Goal: Task Accomplishment & Management: Manage account settings

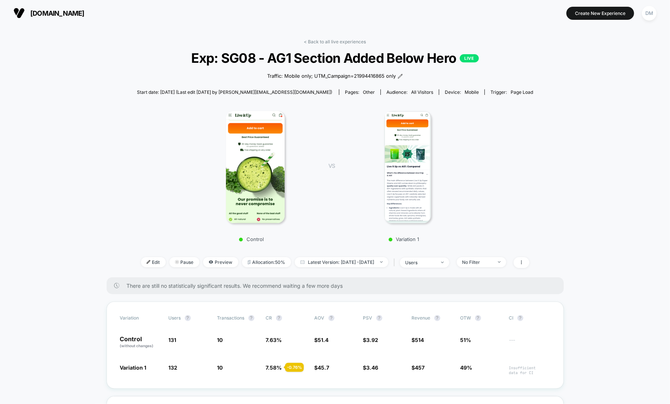
click at [327, 40] on link "< Back to all live experiences" at bounding box center [335, 42] width 62 height 6
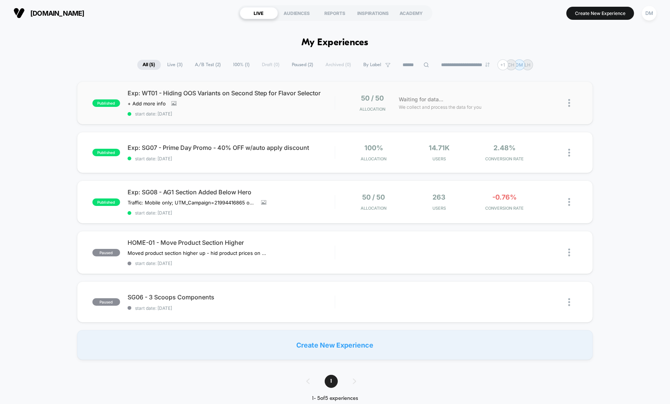
click at [310, 117] on div "published Exp: WT01 - Hiding OOS Variants on Second Step for Flavor Selector Cl…" at bounding box center [335, 103] width 516 height 43
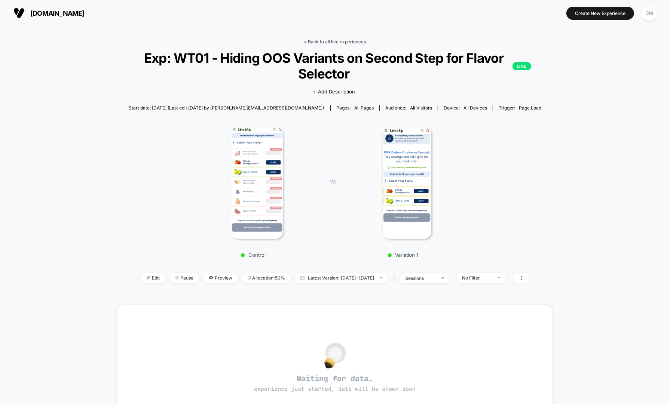
click at [330, 41] on link "< Back to all live experiences" at bounding box center [335, 42] width 62 height 6
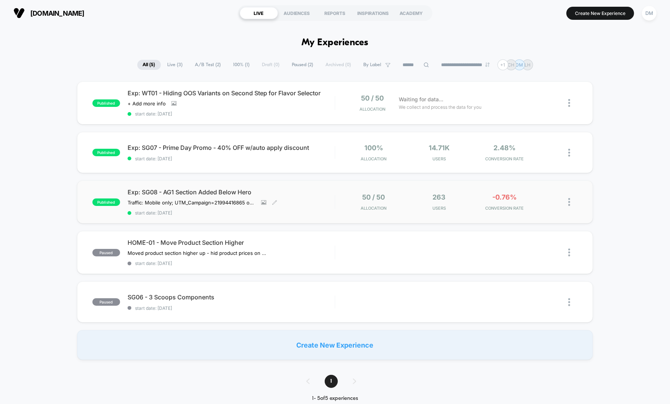
click at [322, 201] on div "Exp: SG08 - AG1 Section Added Below Hero Traffic: Mobile only; UTM_Campaign= 21…" at bounding box center [231, 201] width 207 height 27
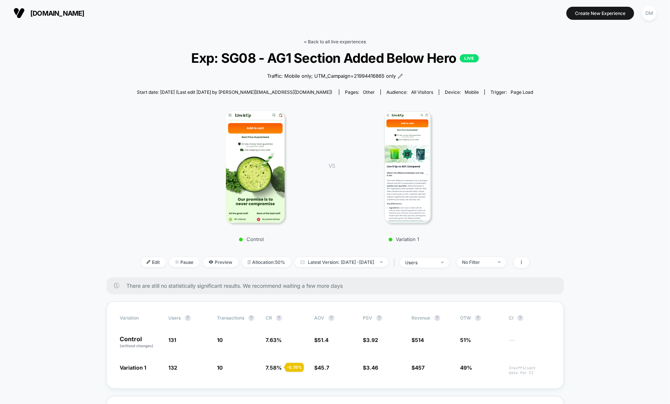
click at [316, 40] on link "< Back to all live experiences" at bounding box center [335, 42] width 62 height 6
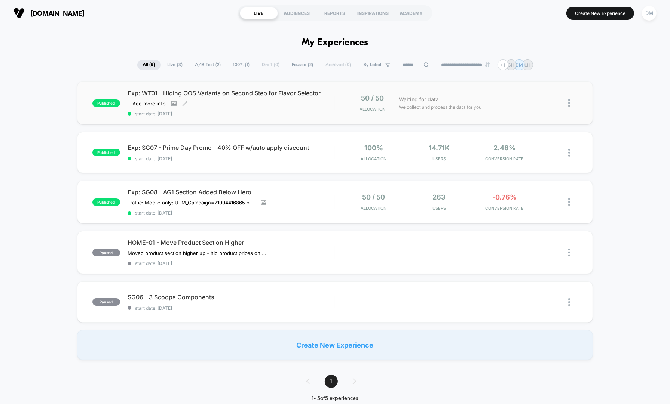
click at [326, 108] on div "Exp: WT01 - Hiding OOS Variants on Second Step for Flavor Selector Click to vie…" at bounding box center [231, 102] width 207 height 27
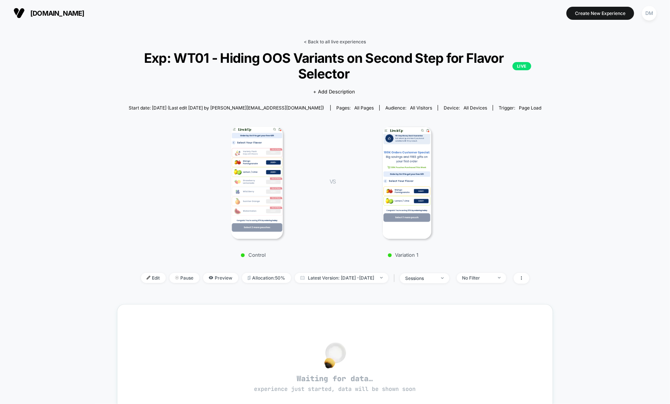
click at [330, 40] on link "< Back to all live experiences" at bounding box center [335, 42] width 62 height 6
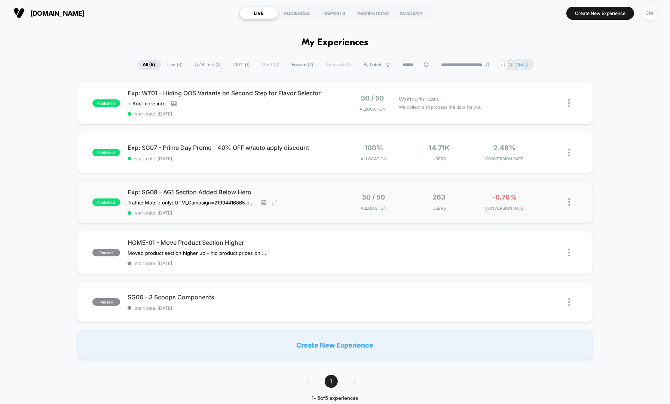
click at [298, 205] on div "Exp: SG08 - AG1 Section Added Below Hero Traffic: Mobile only; UTM_Campaign= 21…" at bounding box center [231, 201] width 207 height 27
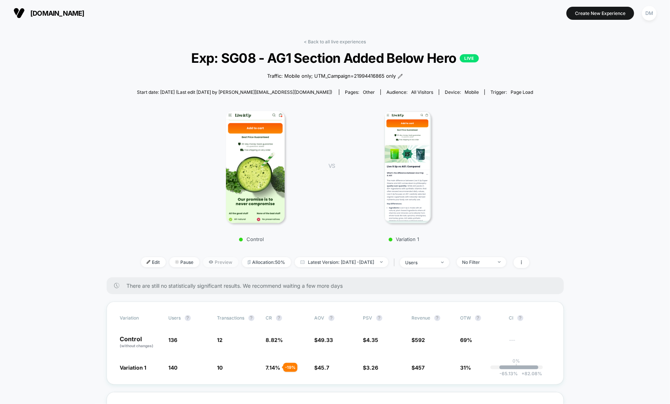
click at [211, 262] on span "Preview" at bounding box center [220, 262] width 35 height 10
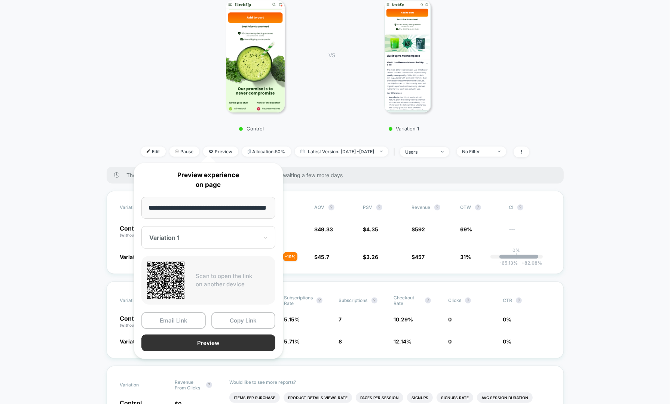
click at [199, 345] on button "Preview" at bounding box center [208, 343] width 134 height 17
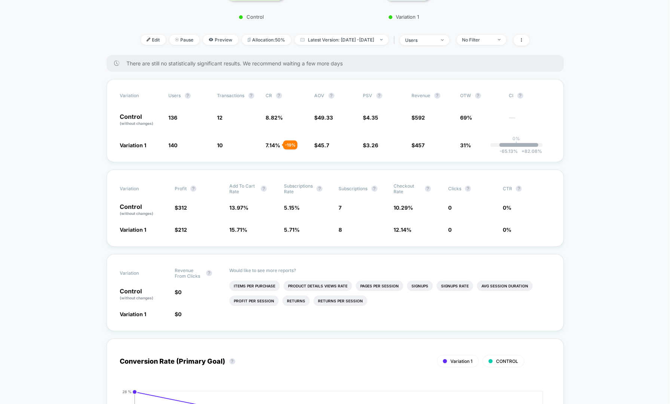
scroll to position [227, 0]
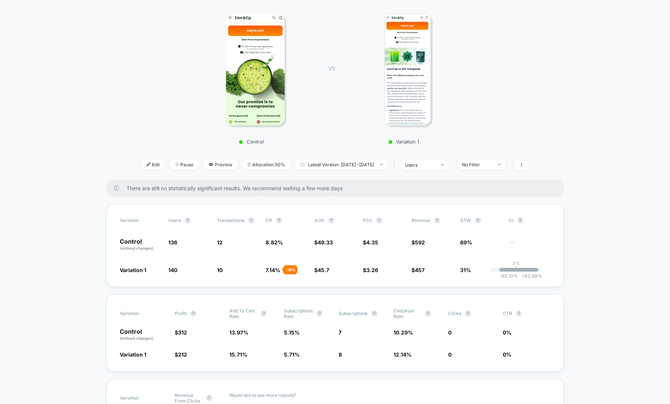
scroll to position [0, 0]
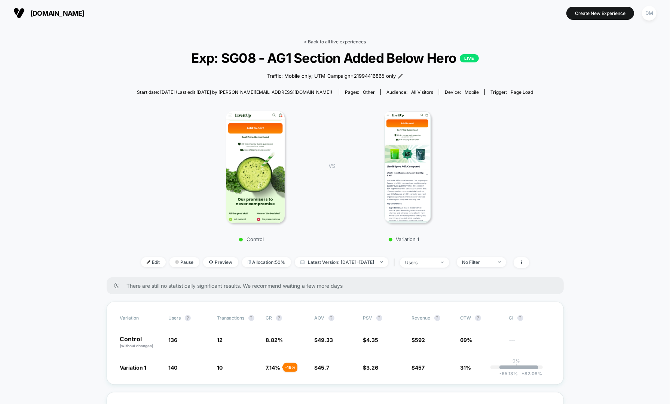
click at [358, 41] on link "< Back to all live experiences" at bounding box center [335, 42] width 62 height 6
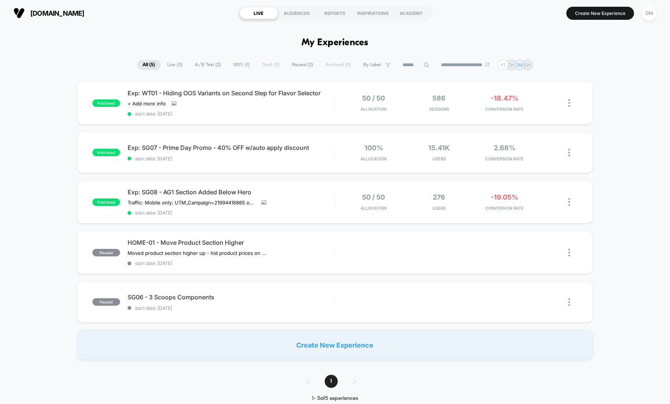
click at [64, 105] on div "published Exp: WT01 - Hiding OOS Variants on Second Step for Flavor Selector Cl…" at bounding box center [335, 221] width 670 height 279
click at [277, 110] on div "Exp: WT01 - Hiding OOS Variants on Second Step for Flavor Selector Click to vie…" at bounding box center [231, 102] width 207 height 27
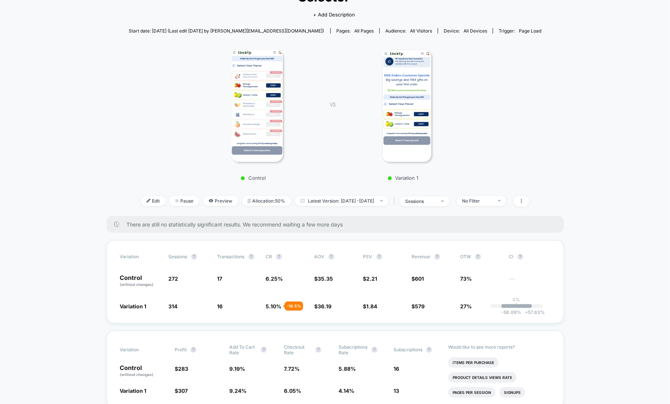
scroll to position [80, 0]
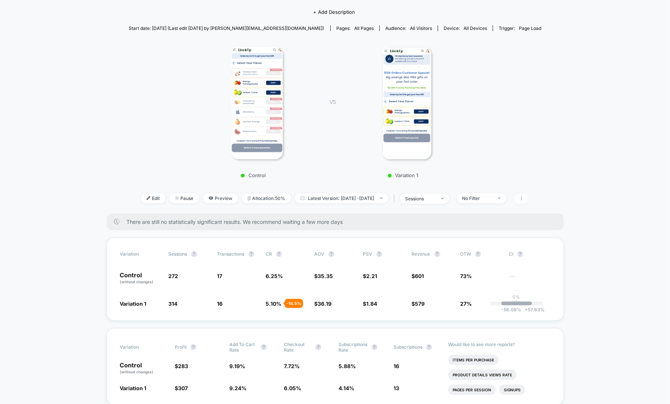
click at [529, 199] on span at bounding box center [521, 198] width 16 height 11
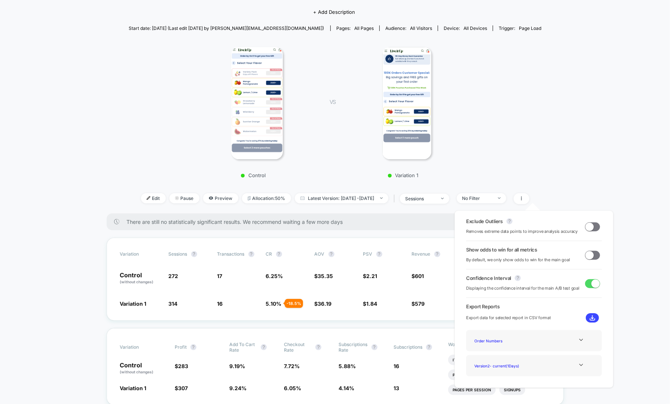
click at [581, 369] on div "Version 2 - current ( 1 Days)" at bounding box center [534, 366] width 125 height 10
click at [579, 365] on icon at bounding box center [581, 365] width 4 height 2
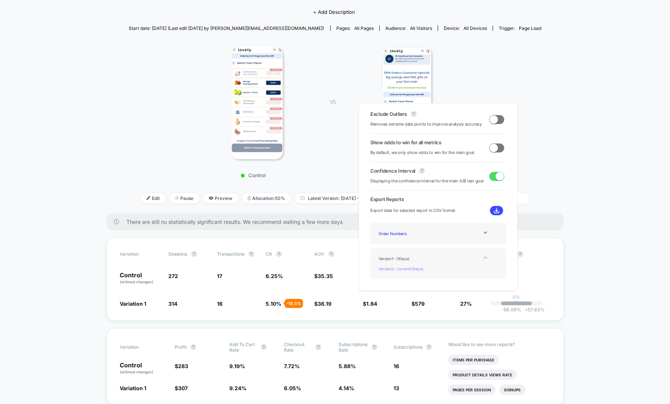
click at [421, 271] on div "Version 2 - current ( 1 Days)" at bounding box center [406, 269] width 60 height 10
click at [405, 260] on div "Version 1 - ( 1 Days)" at bounding box center [406, 259] width 60 height 10
click at [392, 259] on div "Version 1 - ( 1 Days)" at bounding box center [406, 259] width 60 height 10
click at [392, 258] on div "Version 1 - ( 1 Days)" at bounding box center [406, 259] width 60 height 10
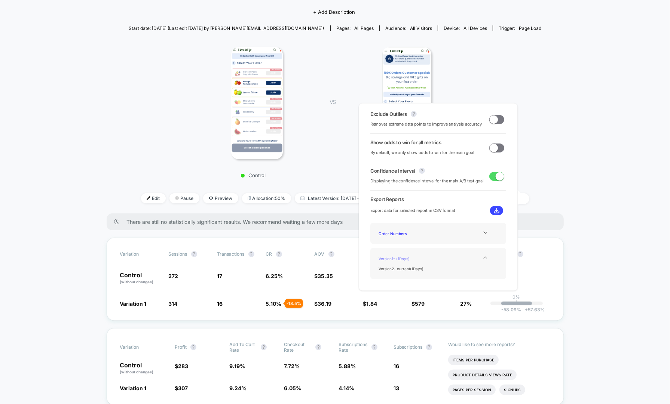
click at [392, 258] on div "Version 1 - ( 1 Days)" at bounding box center [406, 259] width 60 height 10
click at [396, 267] on div "Version 2 - current ( 1 Days)" at bounding box center [406, 269] width 60 height 10
click at [397, 260] on div "Version 1 - ( 1 Days)" at bounding box center [406, 259] width 60 height 10
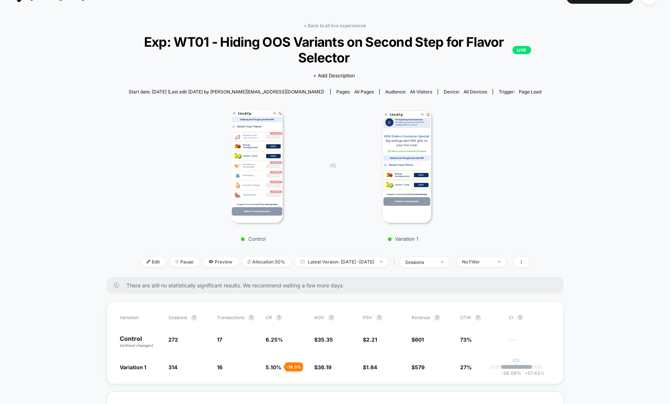
scroll to position [0, 0]
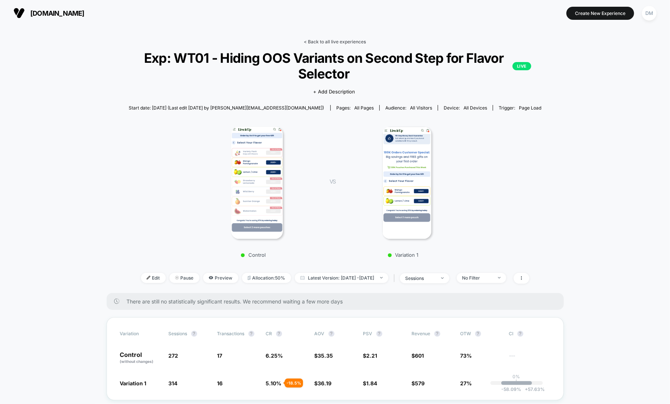
click at [322, 40] on link "< Back to all live experiences" at bounding box center [335, 42] width 62 height 6
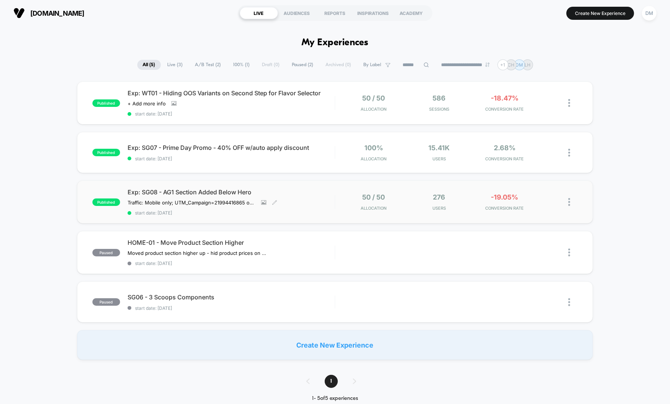
click at [326, 213] on span "start date: [DATE]" at bounding box center [231, 213] width 207 height 6
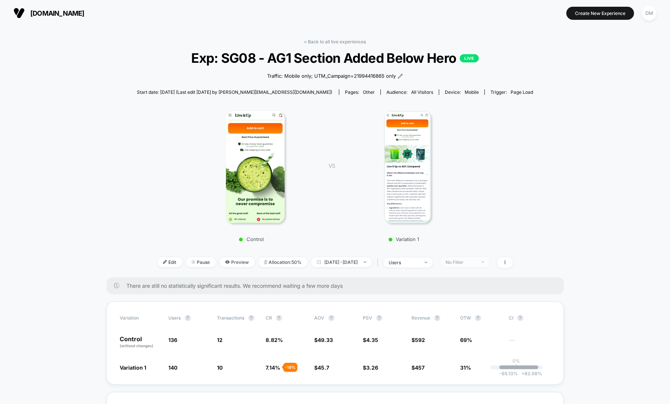
click at [484, 261] on img at bounding box center [482, 261] width 3 height 1
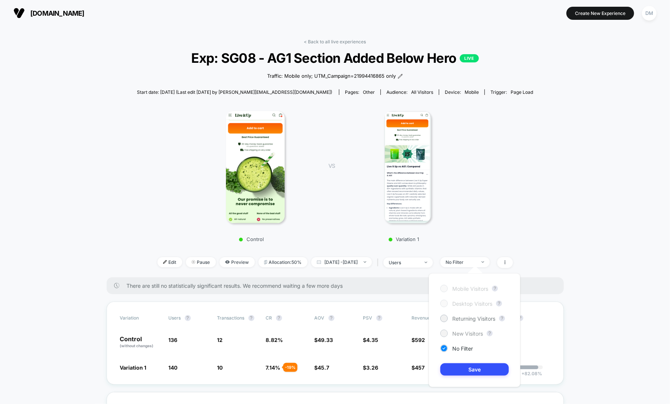
click at [475, 331] on span "New Visitors" at bounding box center [467, 334] width 31 height 6
click at [479, 367] on button "Save" at bounding box center [474, 370] width 68 height 12
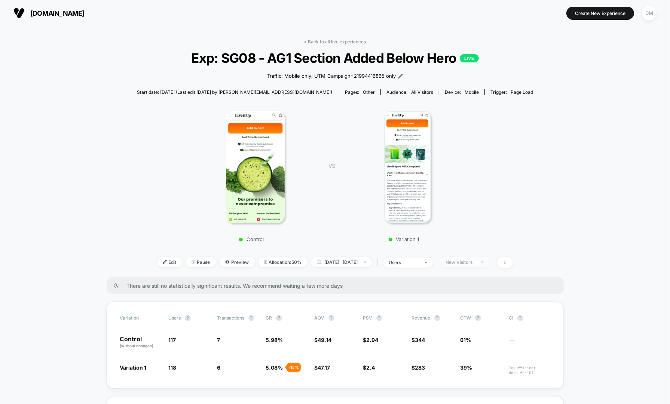
click at [476, 260] on div "New Visitors" at bounding box center [461, 263] width 30 height 6
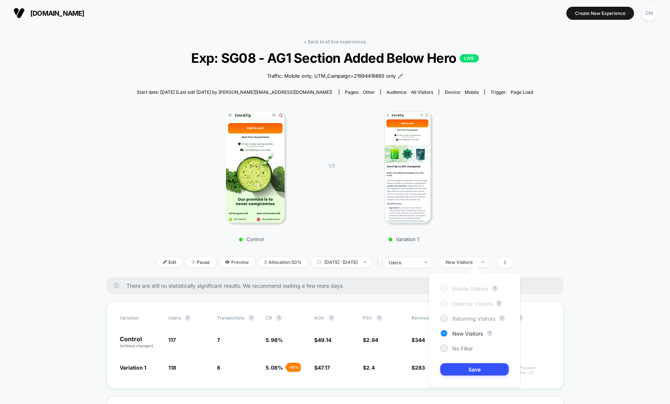
click at [477, 316] on span "Returning Visitors" at bounding box center [473, 319] width 43 height 6
click at [481, 368] on button "Save" at bounding box center [474, 370] width 68 height 12
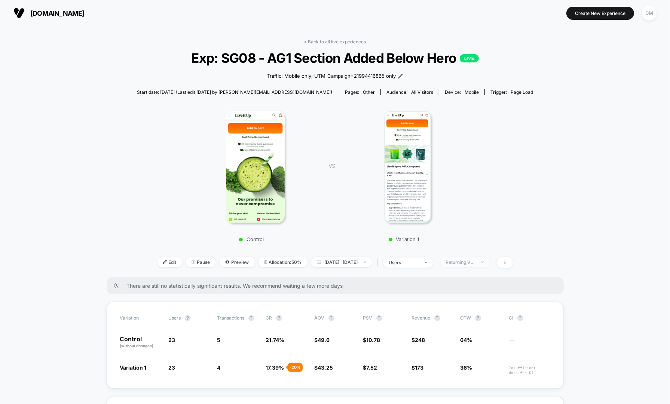
click at [476, 260] on div "Returning Visitors" at bounding box center [461, 263] width 30 height 6
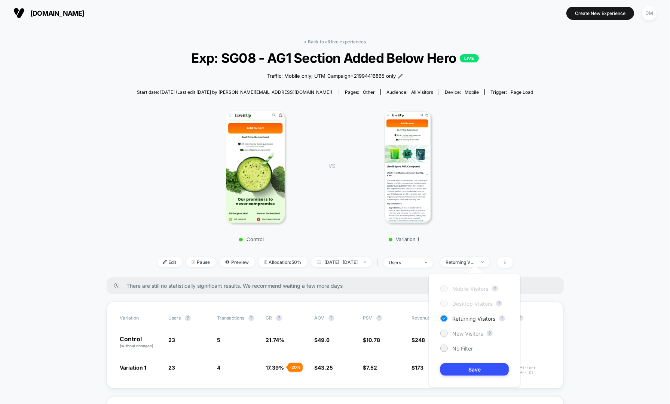
click at [475, 337] on span "New Visitors" at bounding box center [467, 334] width 31 height 6
click at [478, 367] on button "Save" at bounding box center [474, 370] width 68 height 12
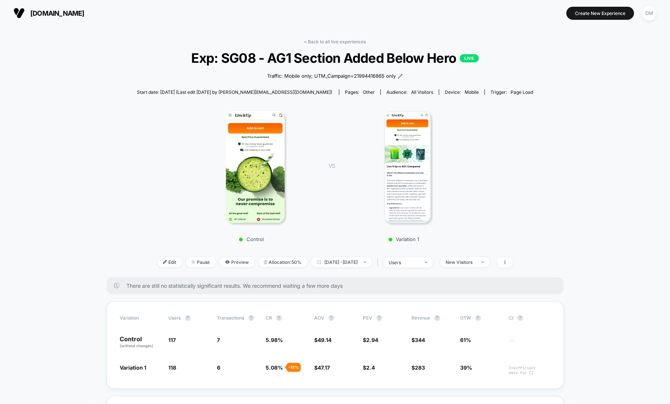
click at [488, 217] on div "Control VS Variation 1" at bounding box center [331, 174] width 396 height 144
click at [324, 39] on link "< Back to all live experiences" at bounding box center [335, 42] width 62 height 6
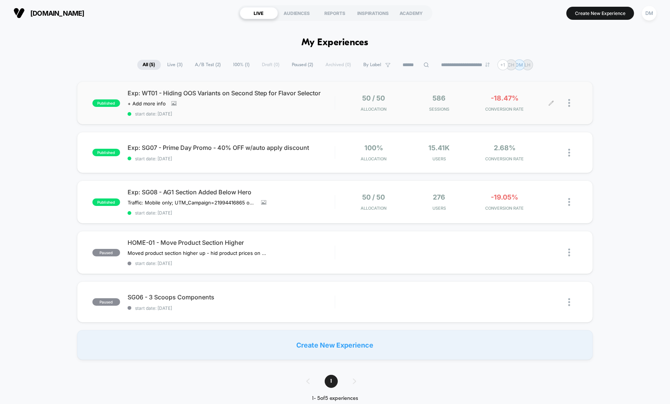
click at [338, 110] on div "50 / 50 Allocation 586 Sessions -18.47% CONVERSION RATE" at bounding box center [456, 103] width 242 height 18
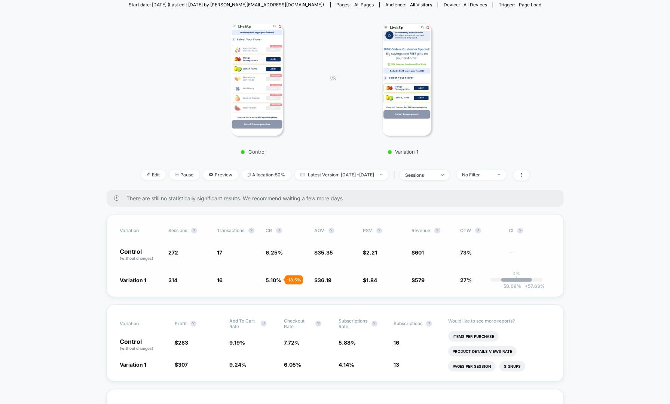
scroll to position [100, 0]
